Goal: Task Accomplishment & Management: Manage account settings

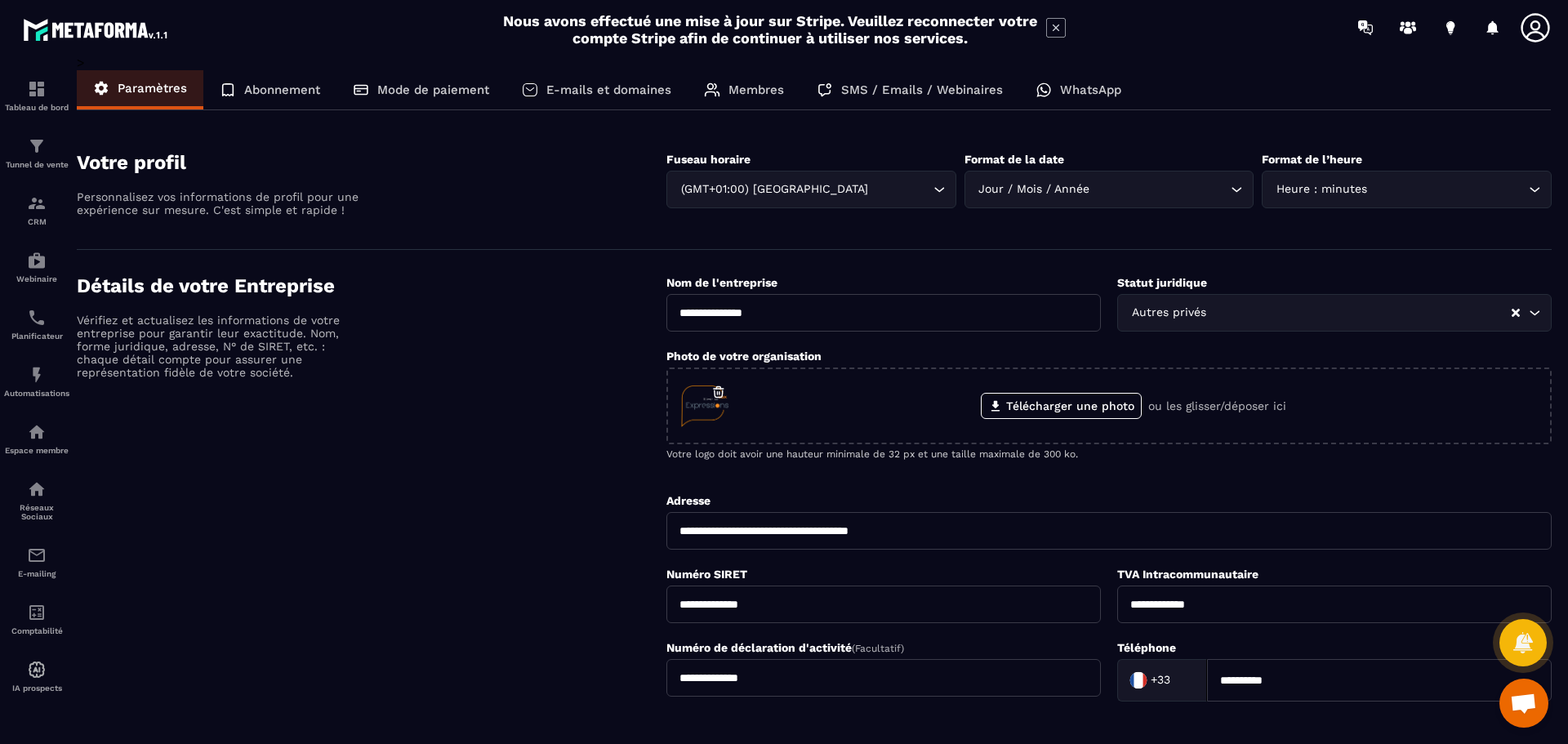
click at [278, 87] on p "Abonnement" at bounding box center [282, 90] width 76 height 15
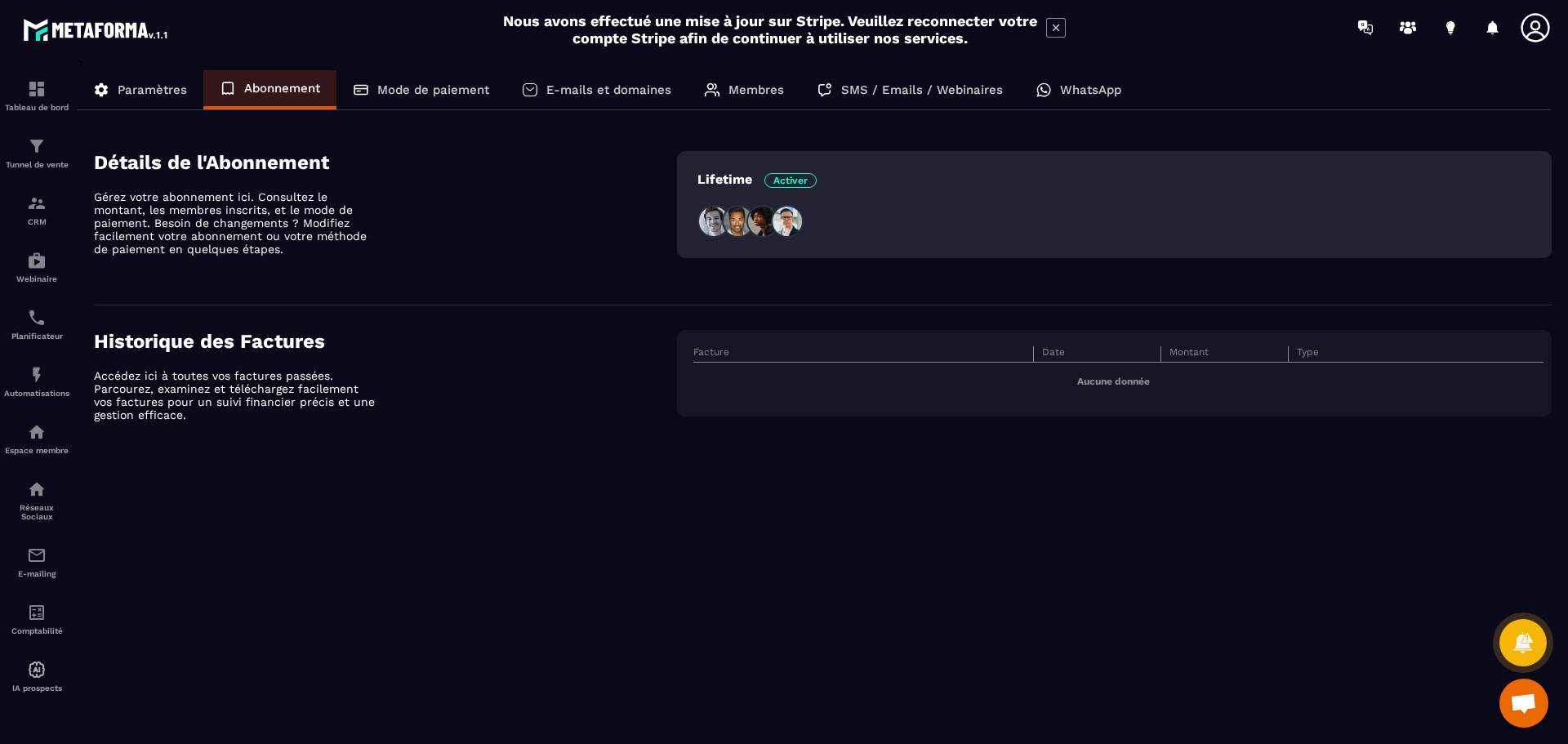
click at [387, 90] on p "Mode de paiement" at bounding box center [433, 90] width 112 height 15
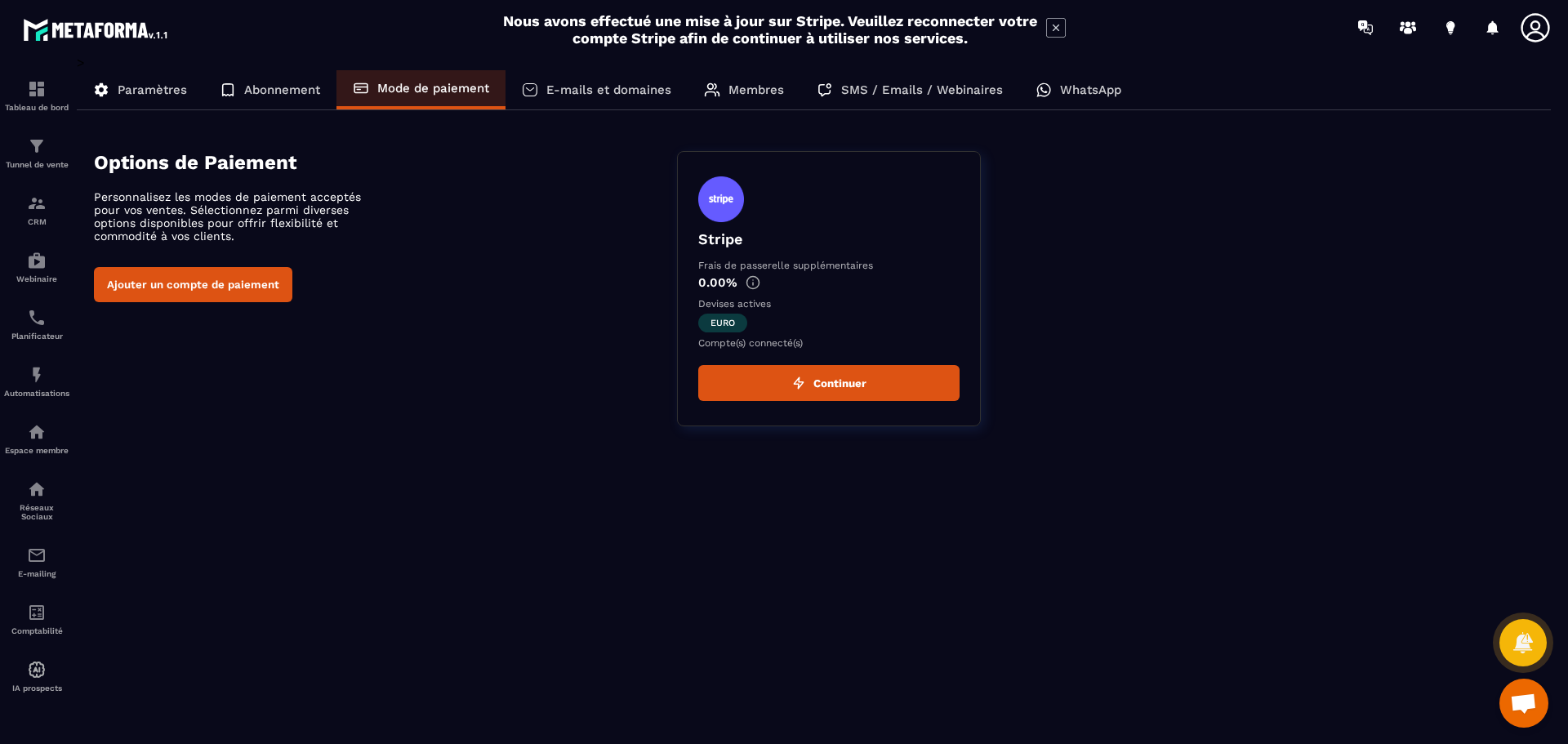
click at [259, 286] on button "Ajouter un compte de paiement" at bounding box center [193, 284] width 199 height 35
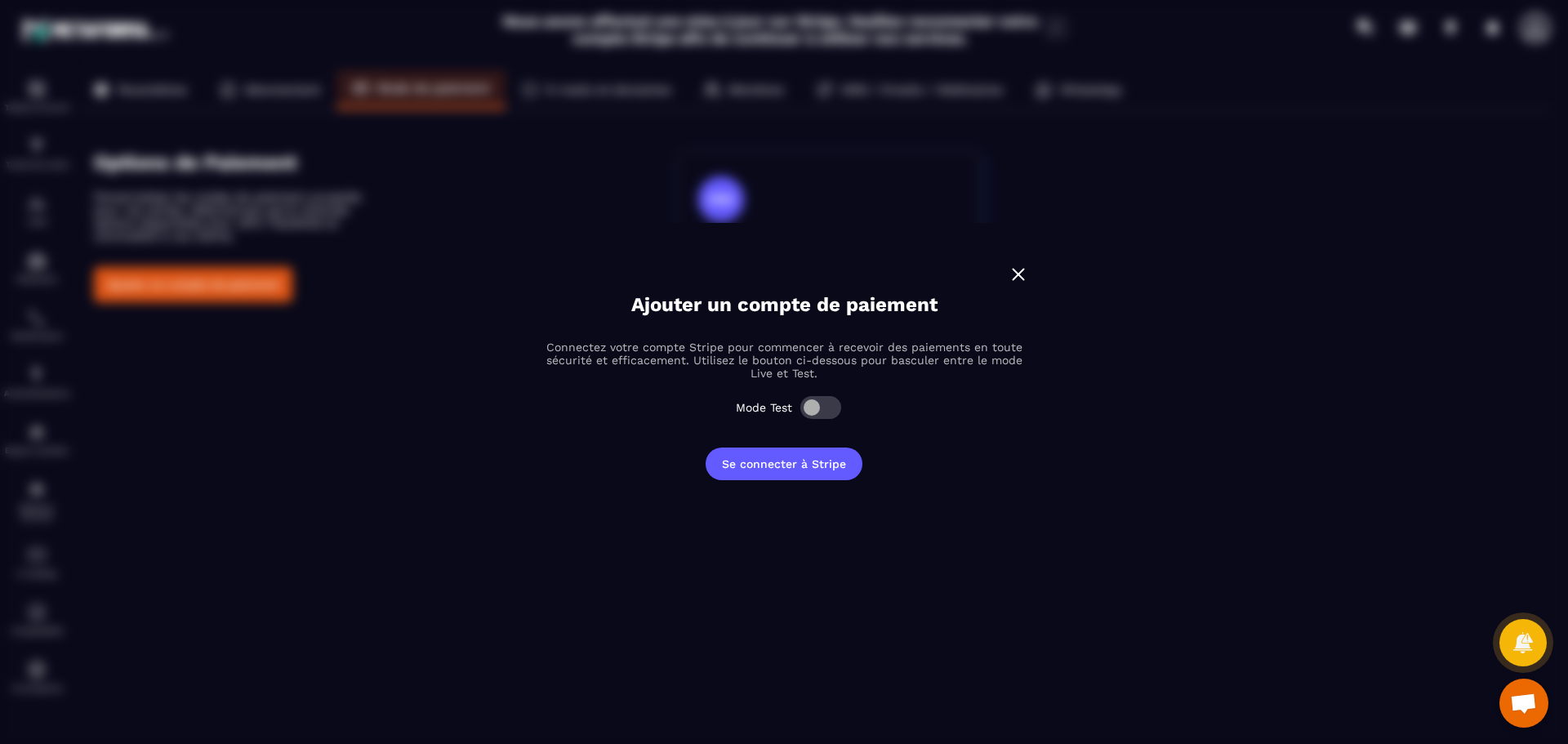
click at [832, 406] on span "Modal window" at bounding box center [821, 408] width 41 height 23
click at [810, 404] on span "Modal window" at bounding box center [821, 408] width 41 height 23
click at [1019, 272] on img "Modal window" at bounding box center [1018, 274] width 21 height 21
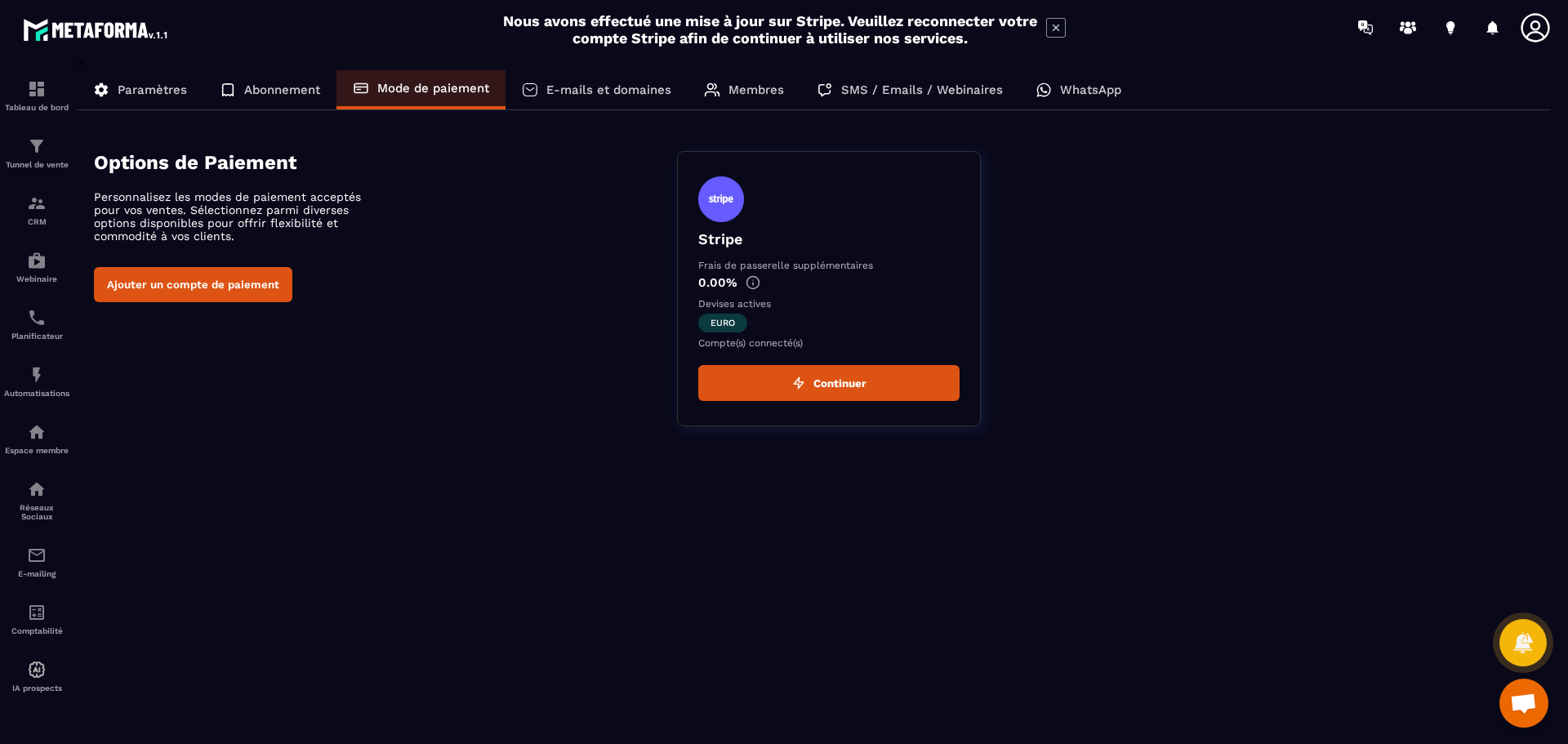
click at [563, 95] on p "E-mails et domaines" at bounding box center [609, 90] width 125 height 15
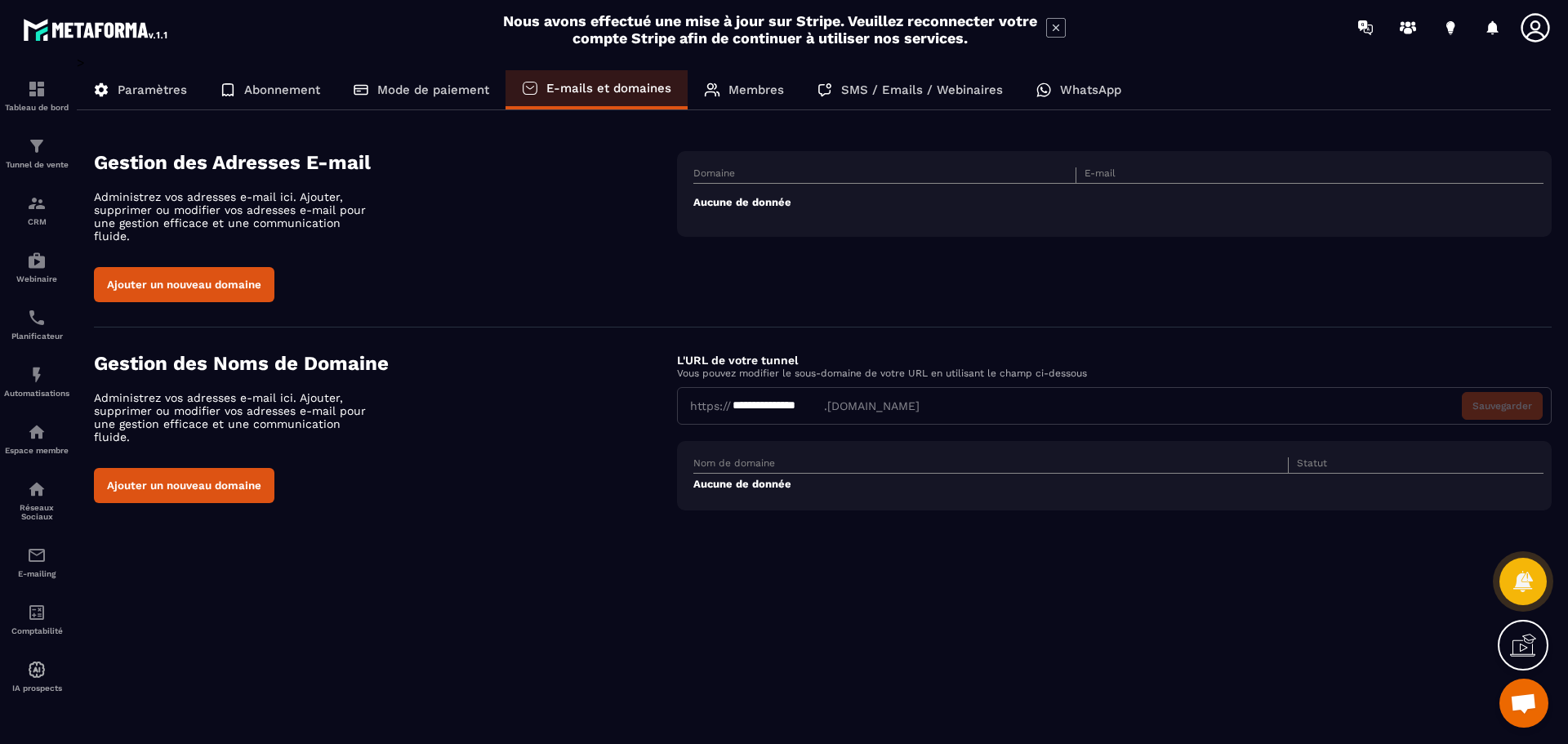
click at [173, 267] on button "Ajouter un nouveau domaine" at bounding box center [184, 284] width 180 height 35
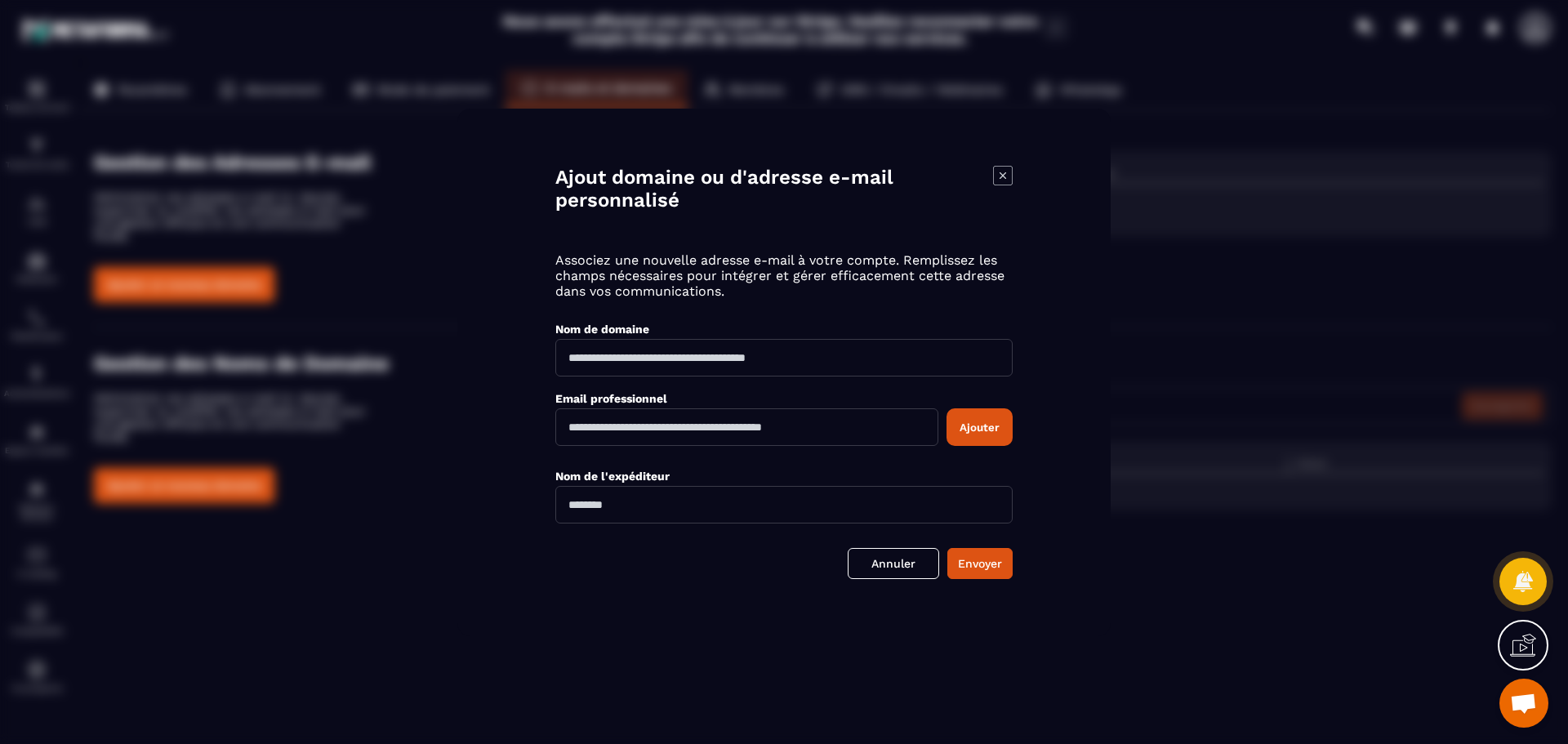
click at [630, 359] on input "Modal window" at bounding box center [784, 358] width 457 height 38
type input "**********"
click at [611, 425] on input "Modal window" at bounding box center [747, 428] width 383 height 38
type input "**********"
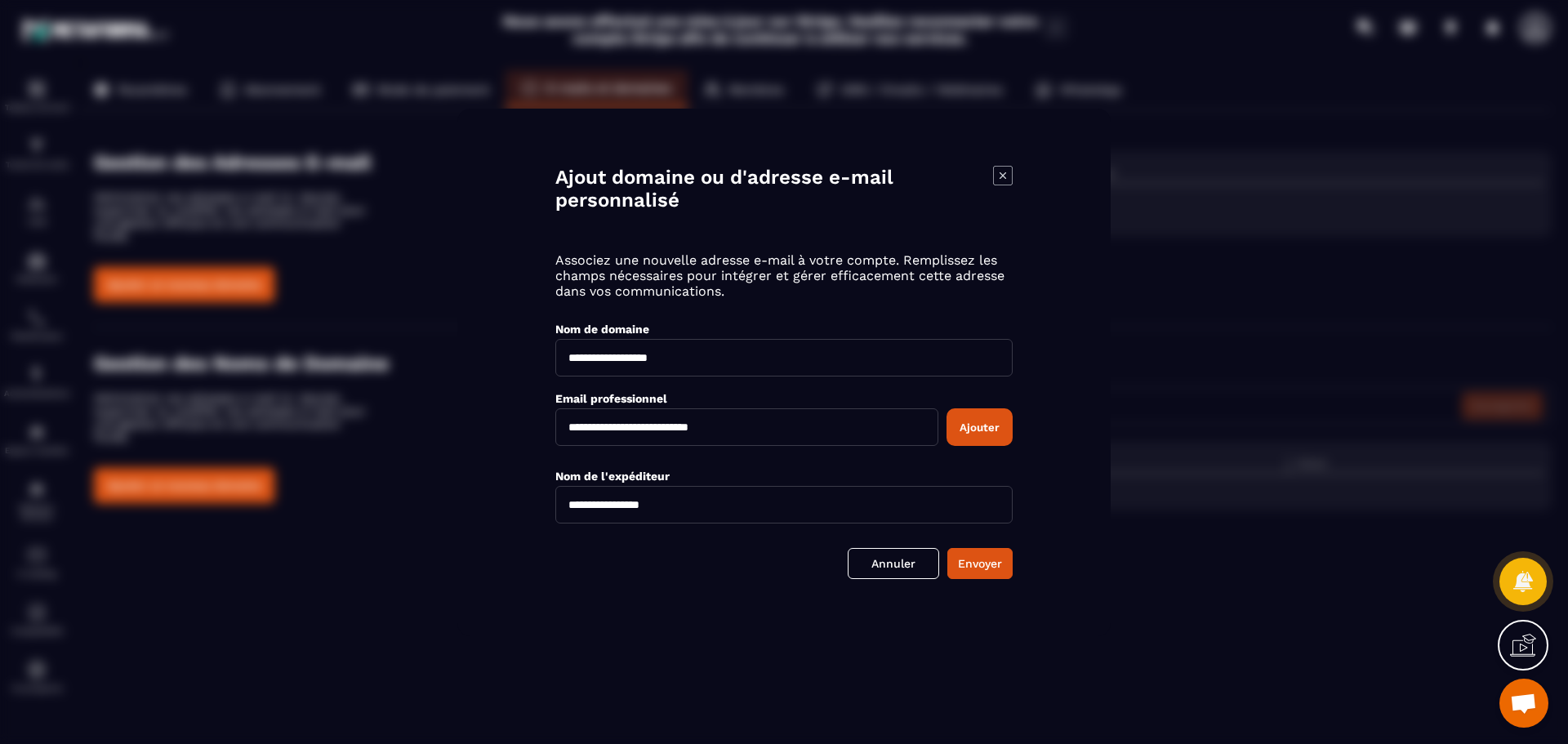
click at [692, 505] on input "**********" at bounding box center [784, 505] width 457 height 38
click at [983, 425] on button "Ajouter" at bounding box center [980, 428] width 66 height 38
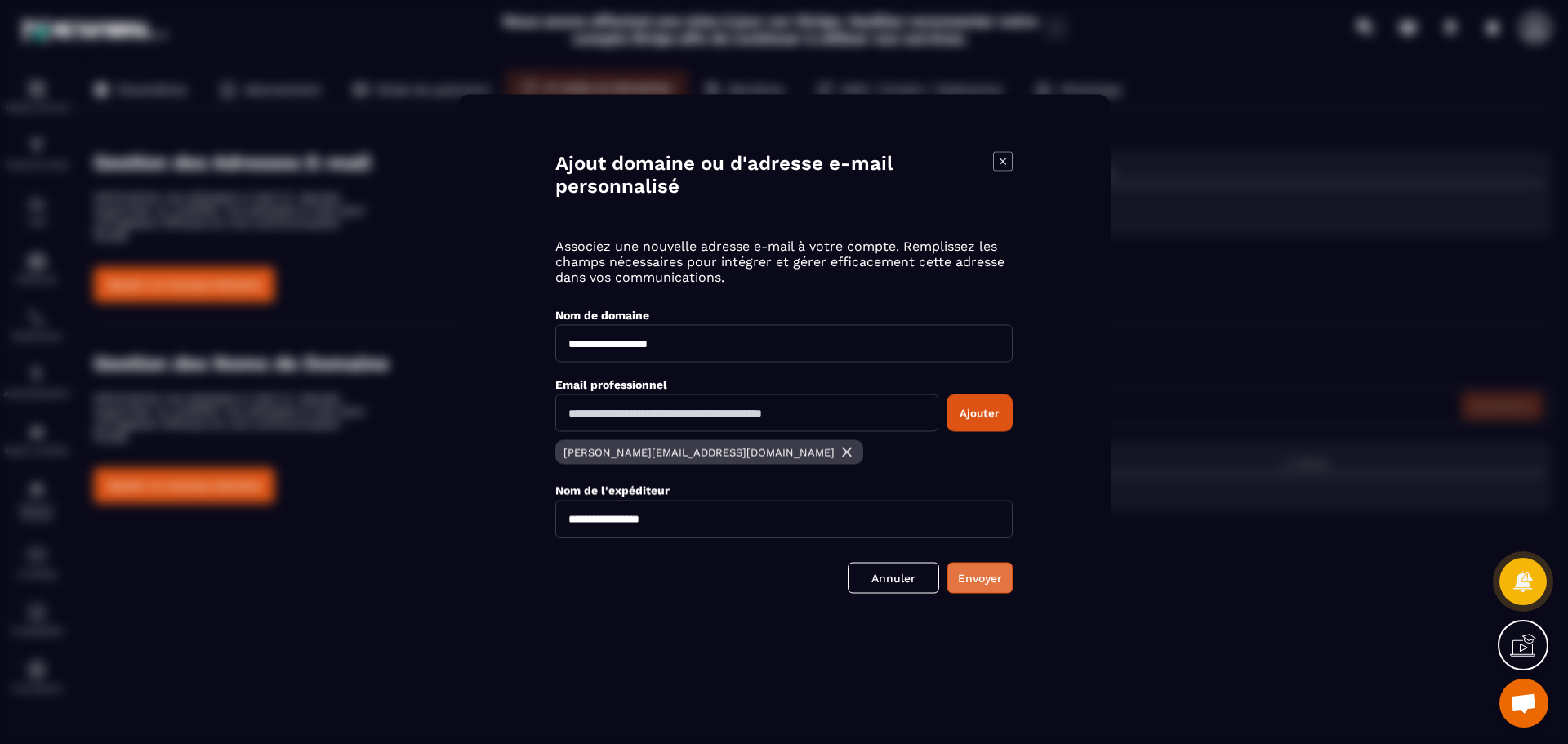
click at [985, 571] on button "Envoyer" at bounding box center [980, 578] width 65 height 31
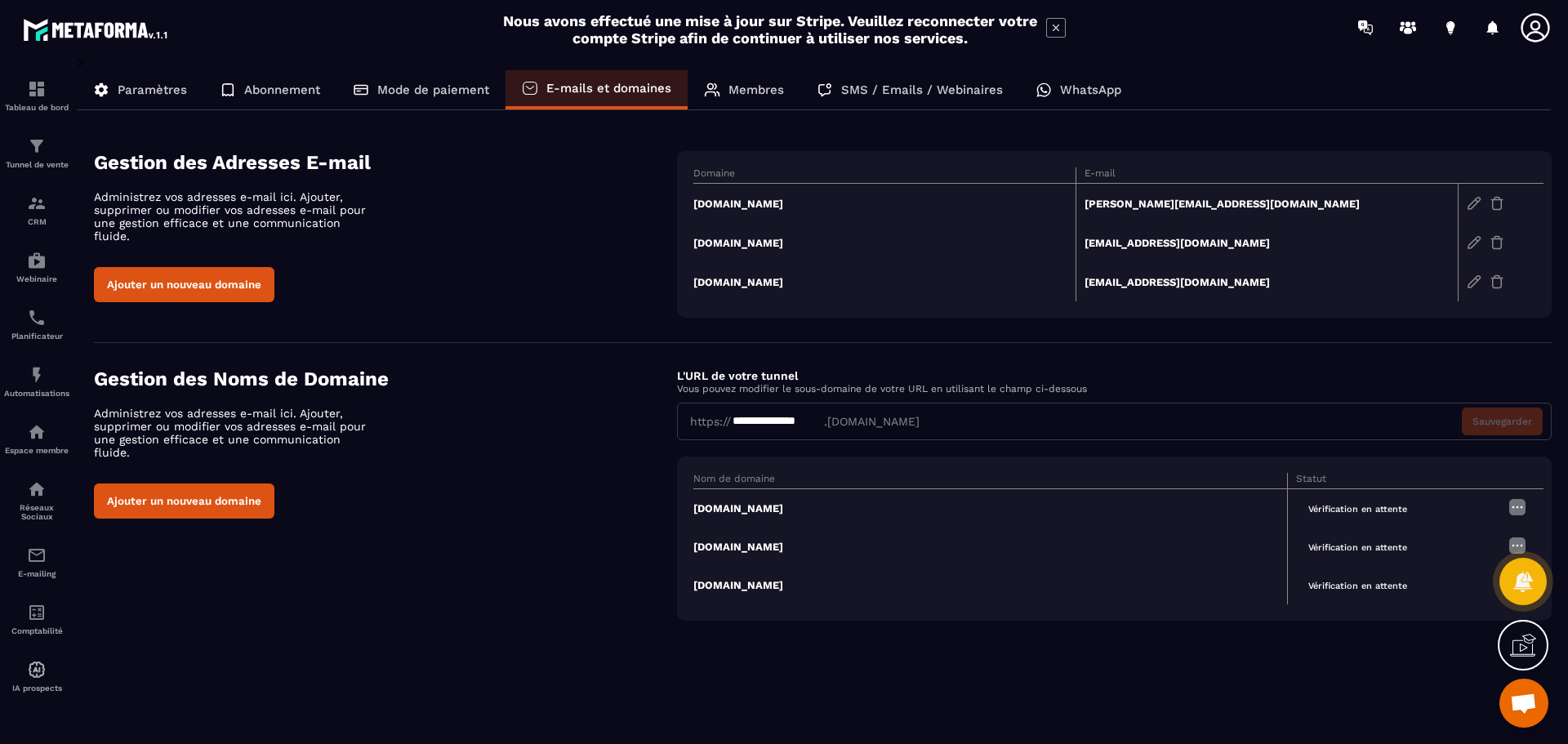
click at [224, 488] on button "Ajouter un nouveau domaine" at bounding box center [184, 501] width 180 height 35
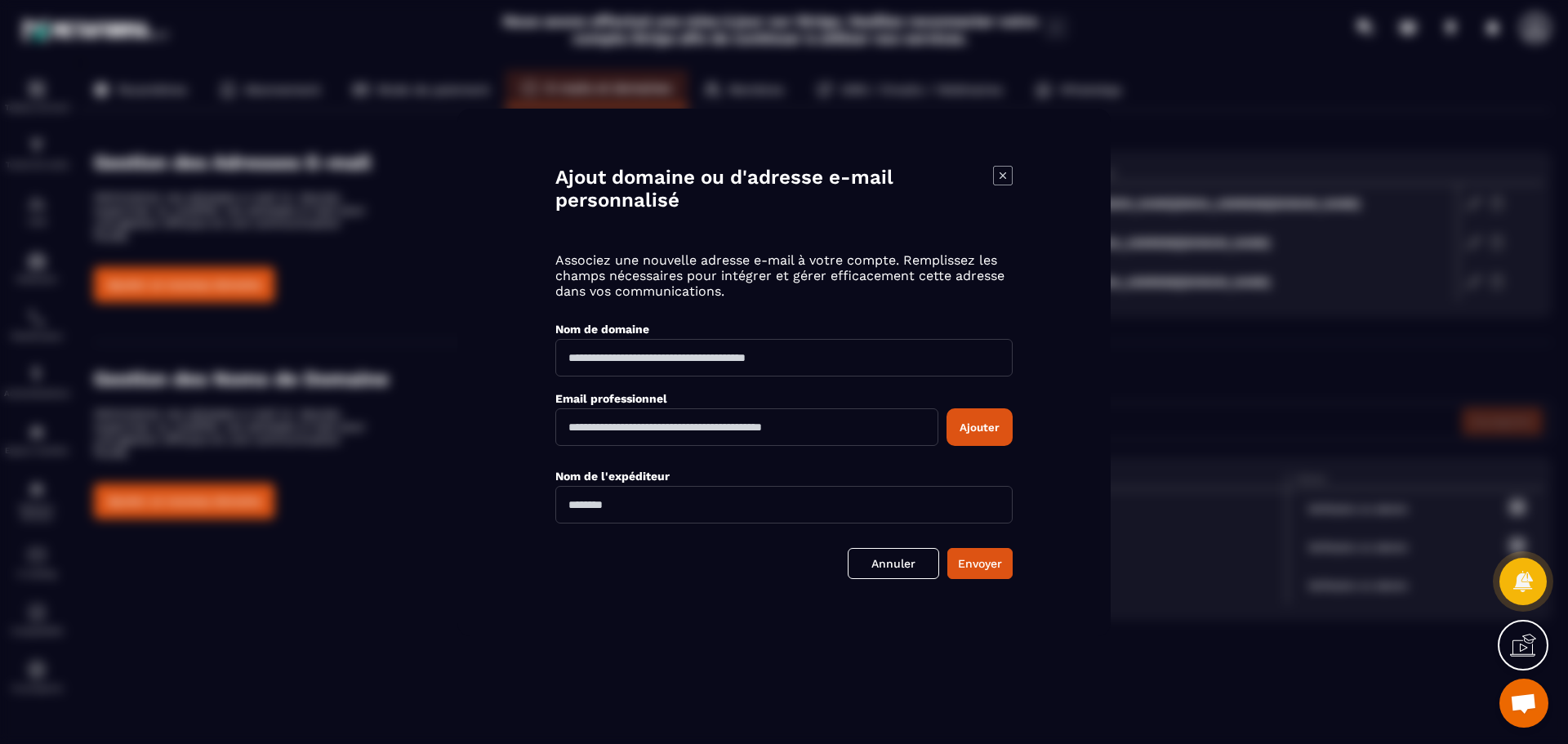
click at [739, 353] on input "Modal window" at bounding box center [784, 358] width 457 height 38
type input "**********"
click at [644, 427] on input "Modal window" at bounding box center [747, 428] width 383 height 38
click at [1007, 172] on icon "Modal window" at bounding box center [1003, 175] width 20 height 20
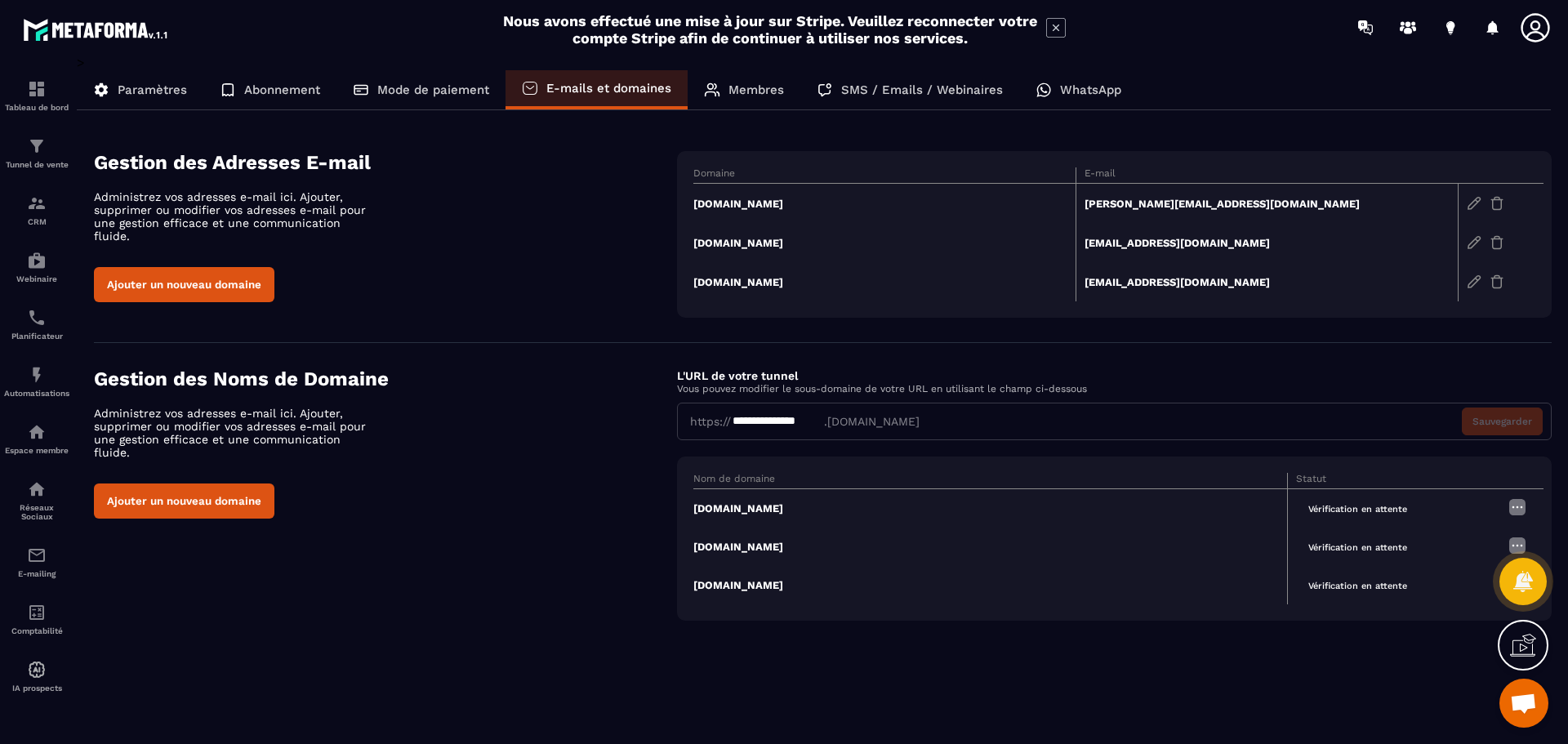
click at [774, 89] on p "Membres" at bounding box center [756, 90] width 55 height 15
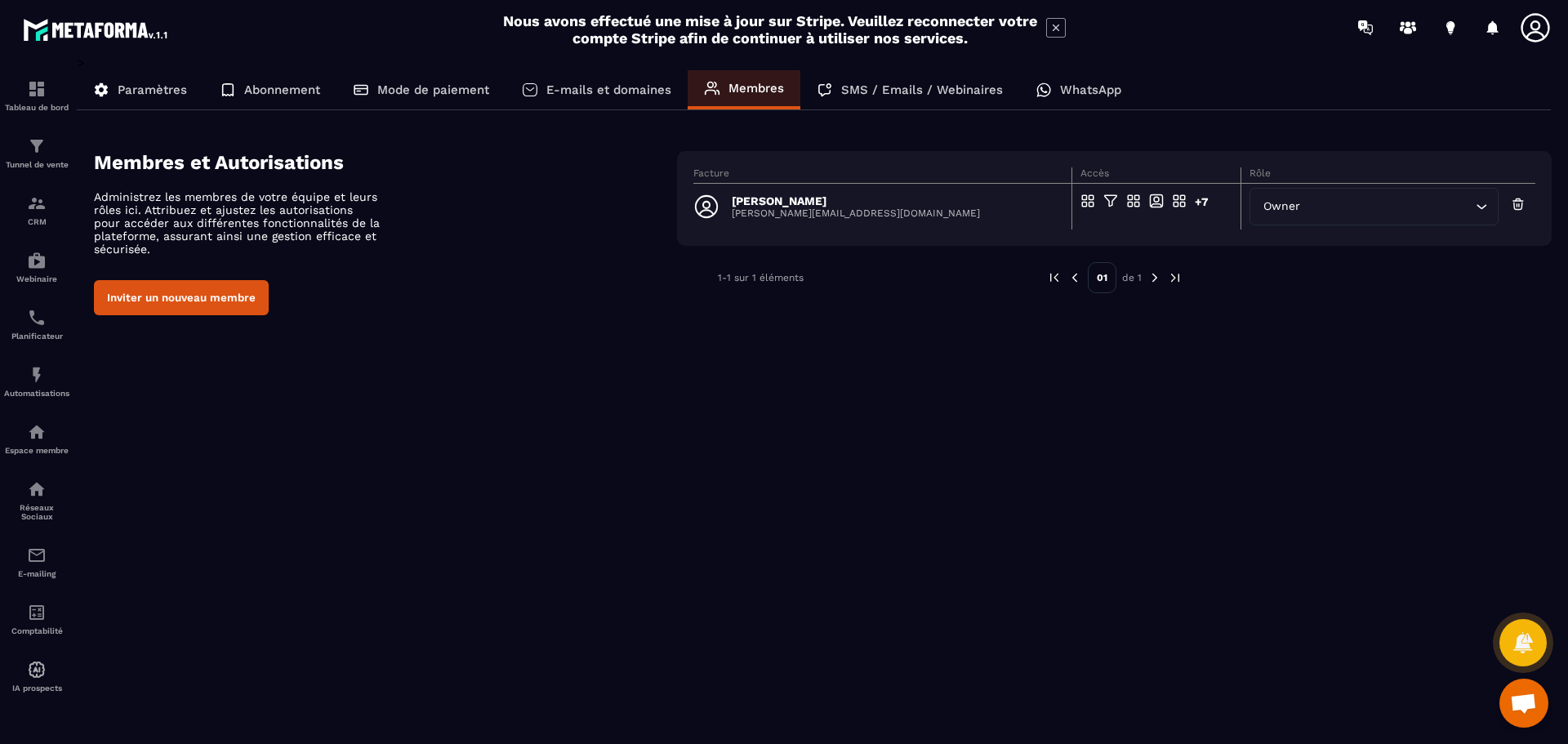
click at [884, 91] on p "SMS / Emails / Webinaires" at bounding box center [922, 90] width 161 height 15
